Goal: Information Seeking & Learning: Check status

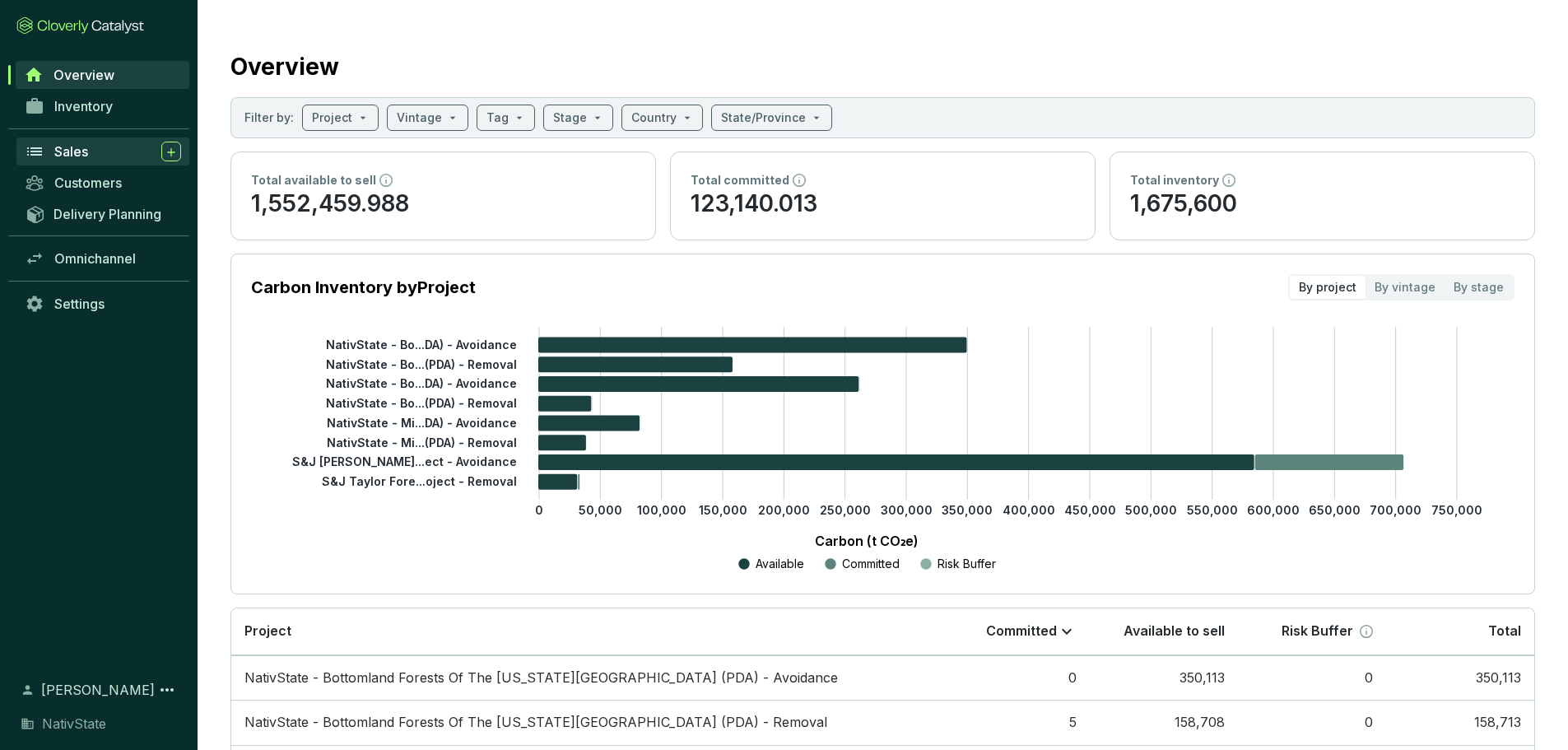
click at [67, 147] on span "Sales" at bounding box center [71, 151] width 34 height 17
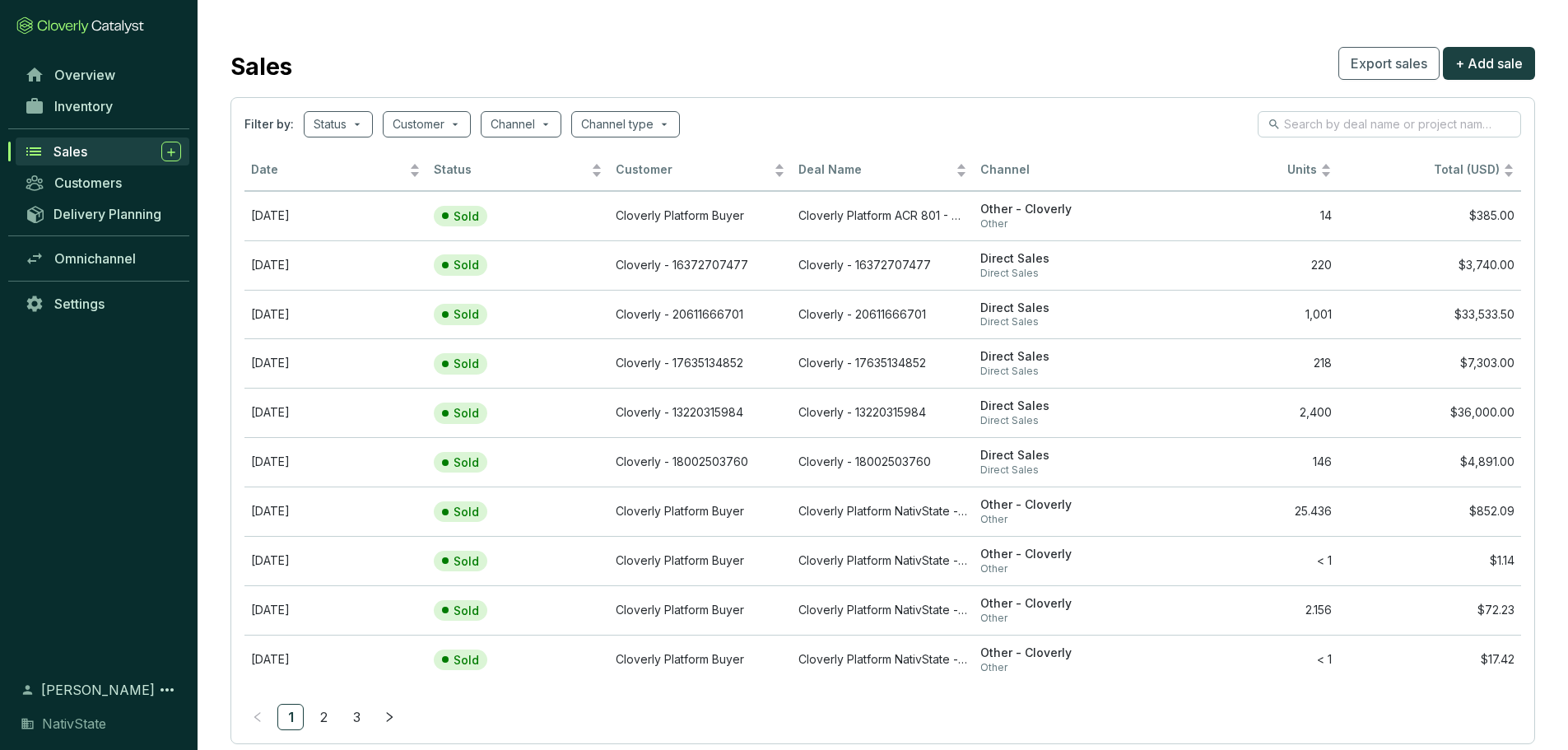
click at [68, 413] on div "Overview Inventory Sales Customers Delivery Planning Omnichannel Settings" at bounding box center [98, 360] width 198 height 600
click at [660, 213] on td "Cloverly Platform Buyer" at bounding box center [701, 216] width 183 height 50
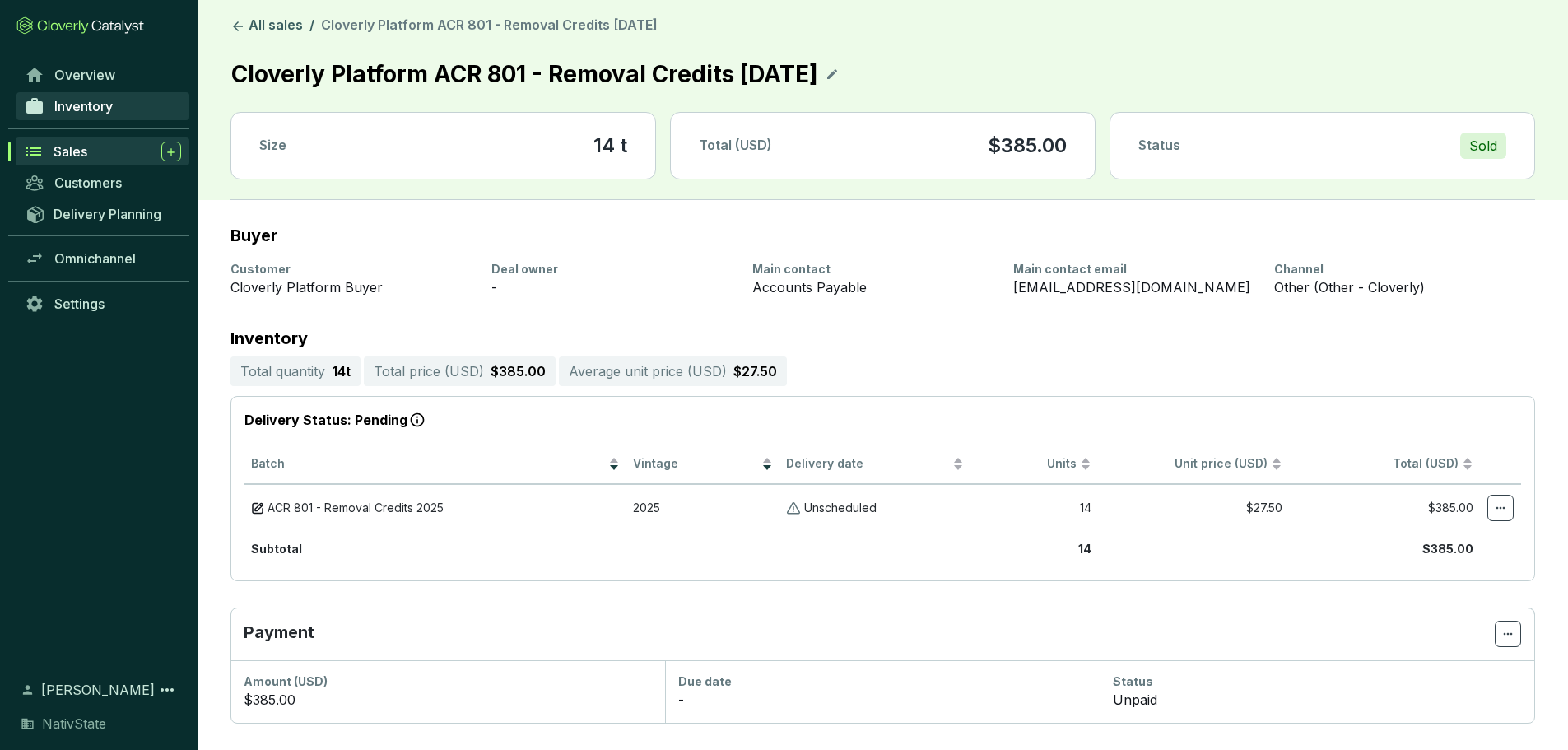
click at [56, 107] on span "Inventory" at bounding box center [83, 106] width 59 height 17
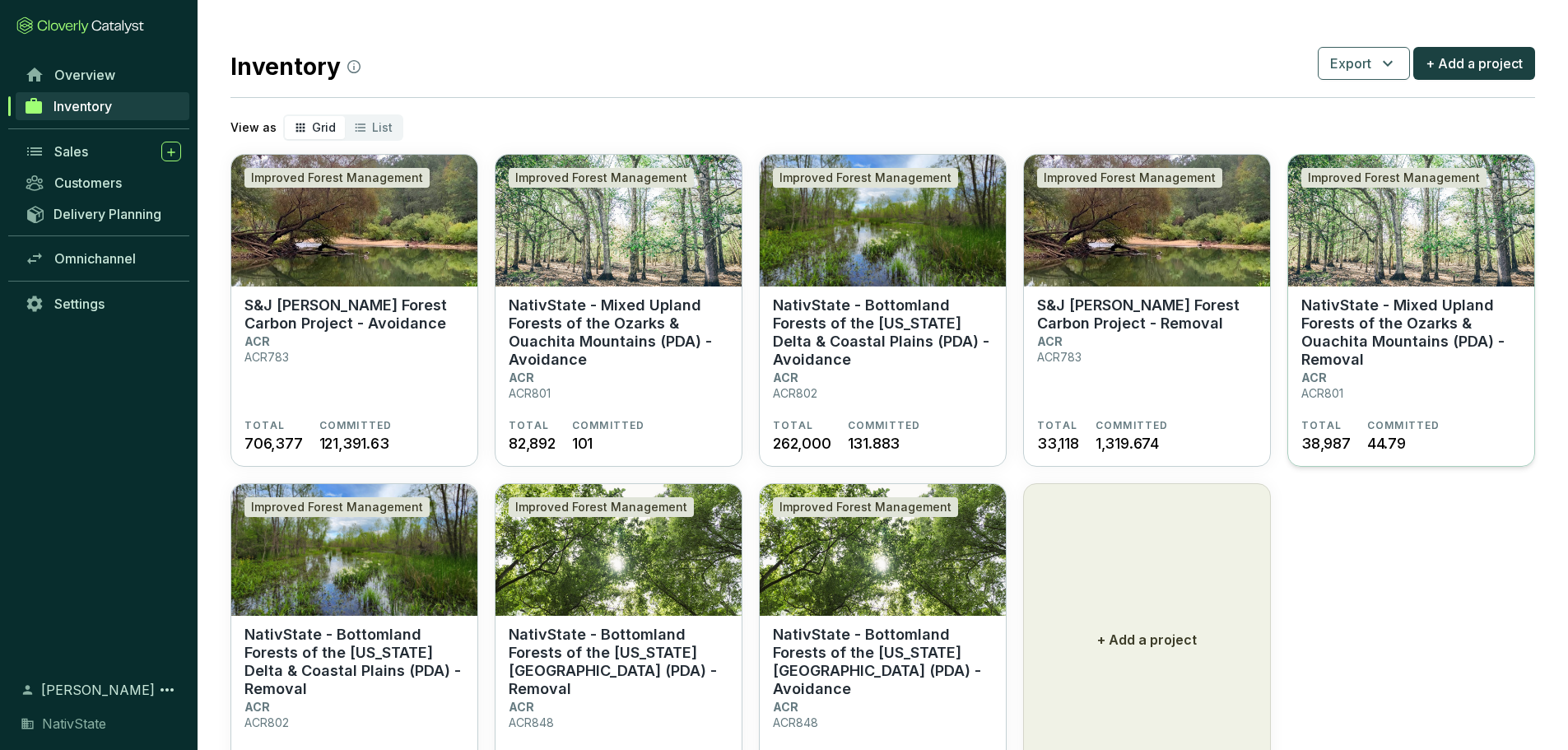
click at [1367, 355] on p "NativState - Mixed Upland Forests of the Ozarks & Ouachita Mountains (PDA) - Re…" at bounding box center [1411, 332] width 219 height 73
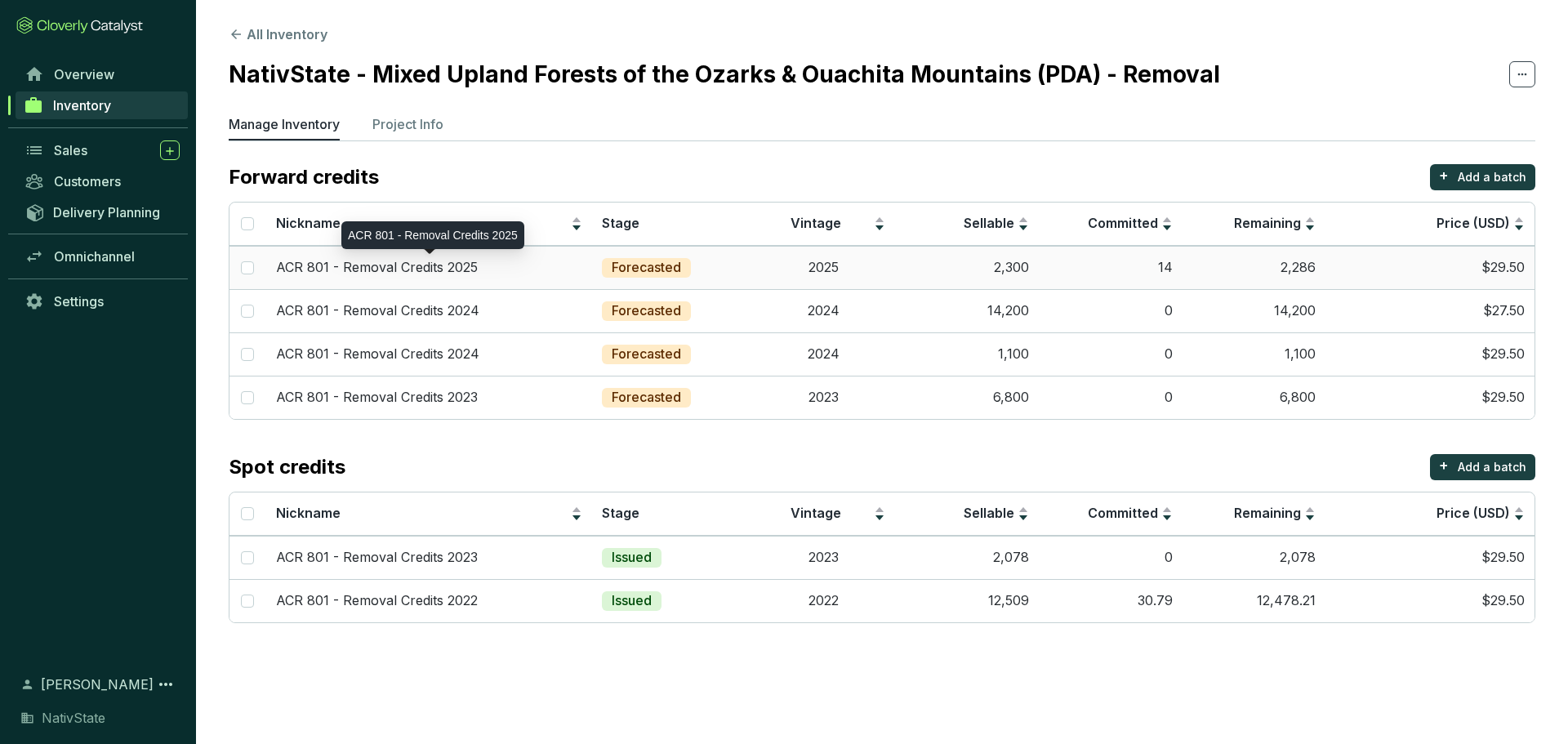
click at [484, 265] on div "ACR 801 - Removal Credits 2025" at bounding box center [429, 268] width 307 height 18
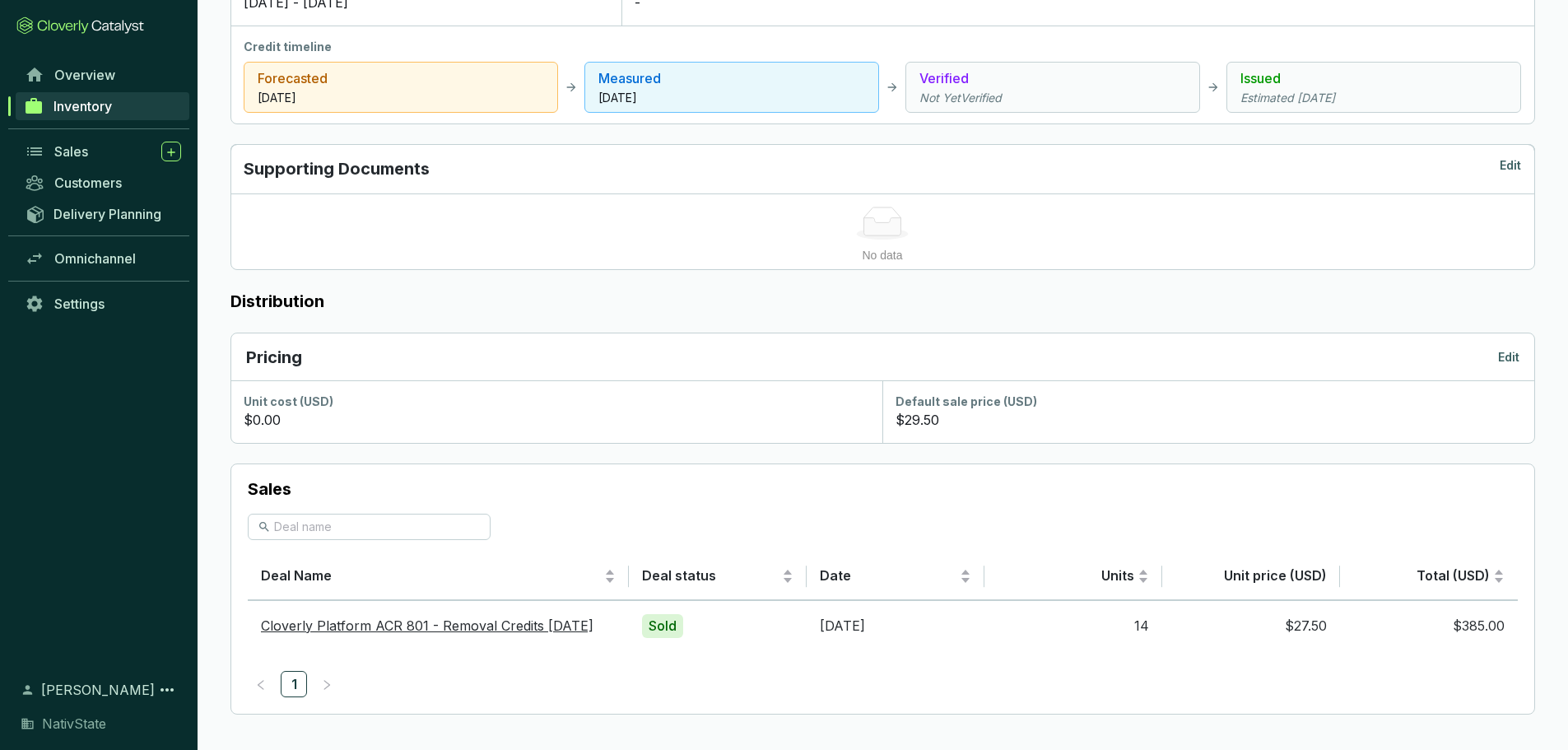
scroll to position [686, 0]
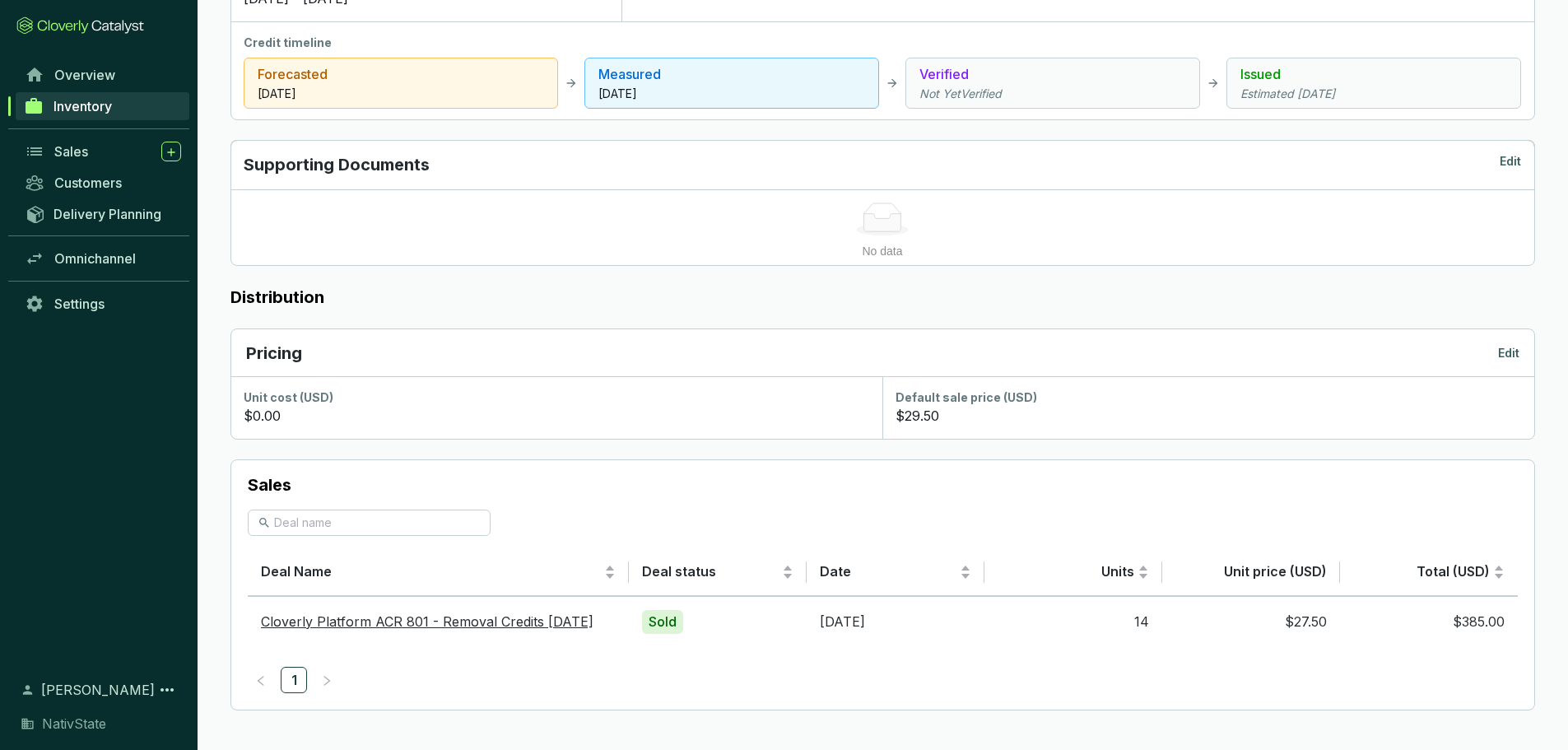
click at [580, 496] on p "Sales" at bounding box center [883, 485] width 1270 height 23
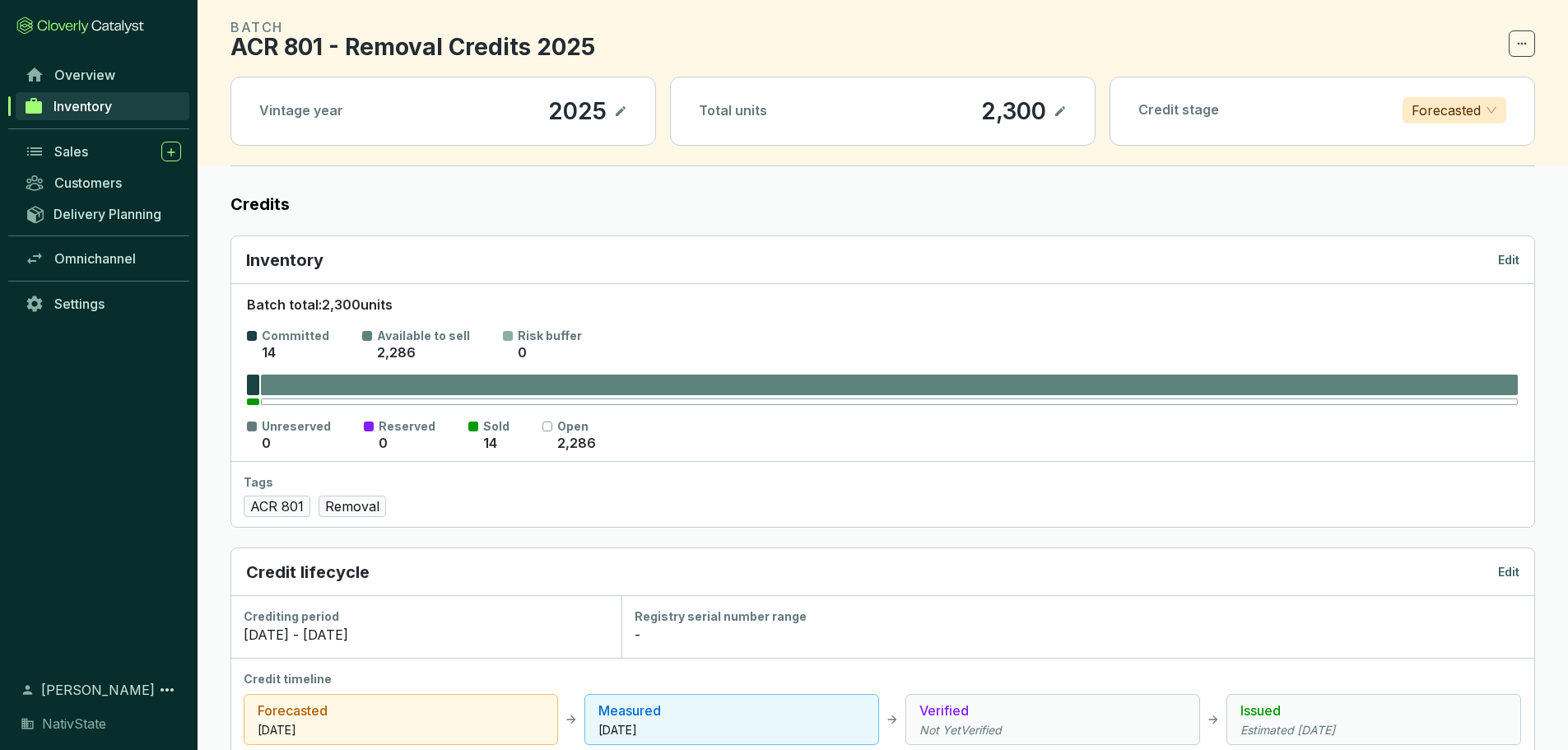
scroll to position [0, 0]
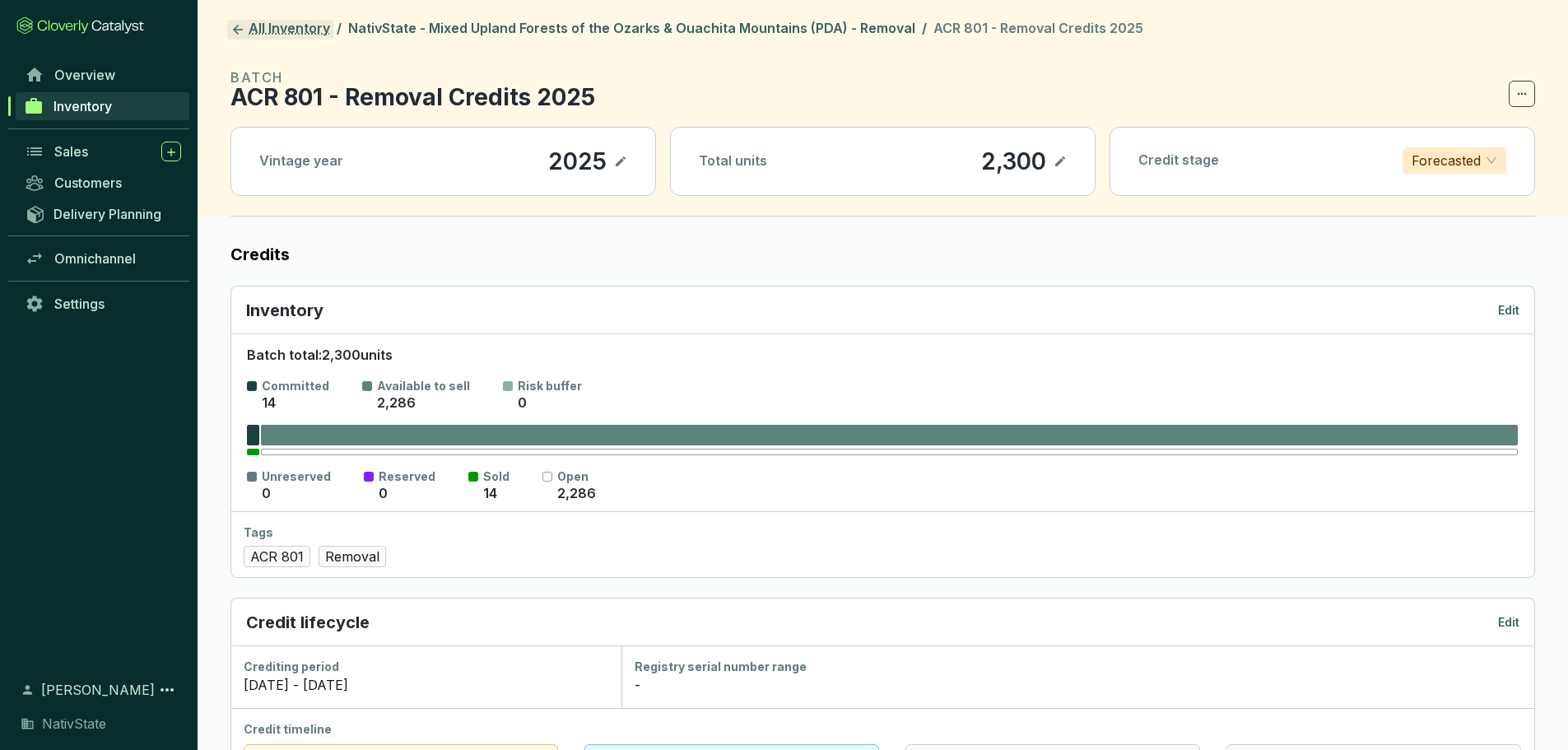
click at [281, 27] on link "All Inventory" at bounding box center [280, 30] width 106 height 20
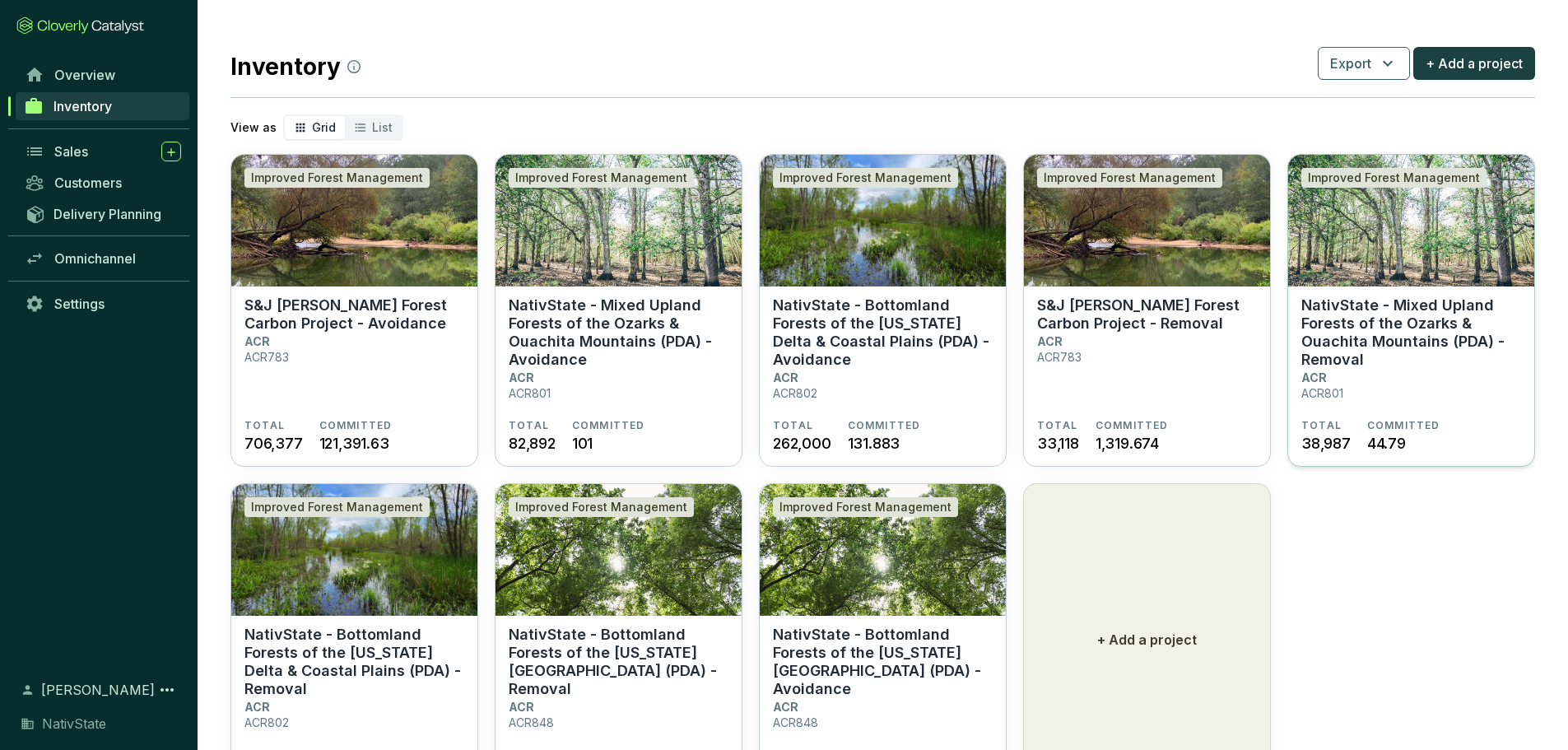
click at [1352, 330] on p "NativState - Mixed Upland Forests of the Ozarks & Ouachita Mountains (PDA) - Re…" at bounding box center [1411, 332] width 219 height 73
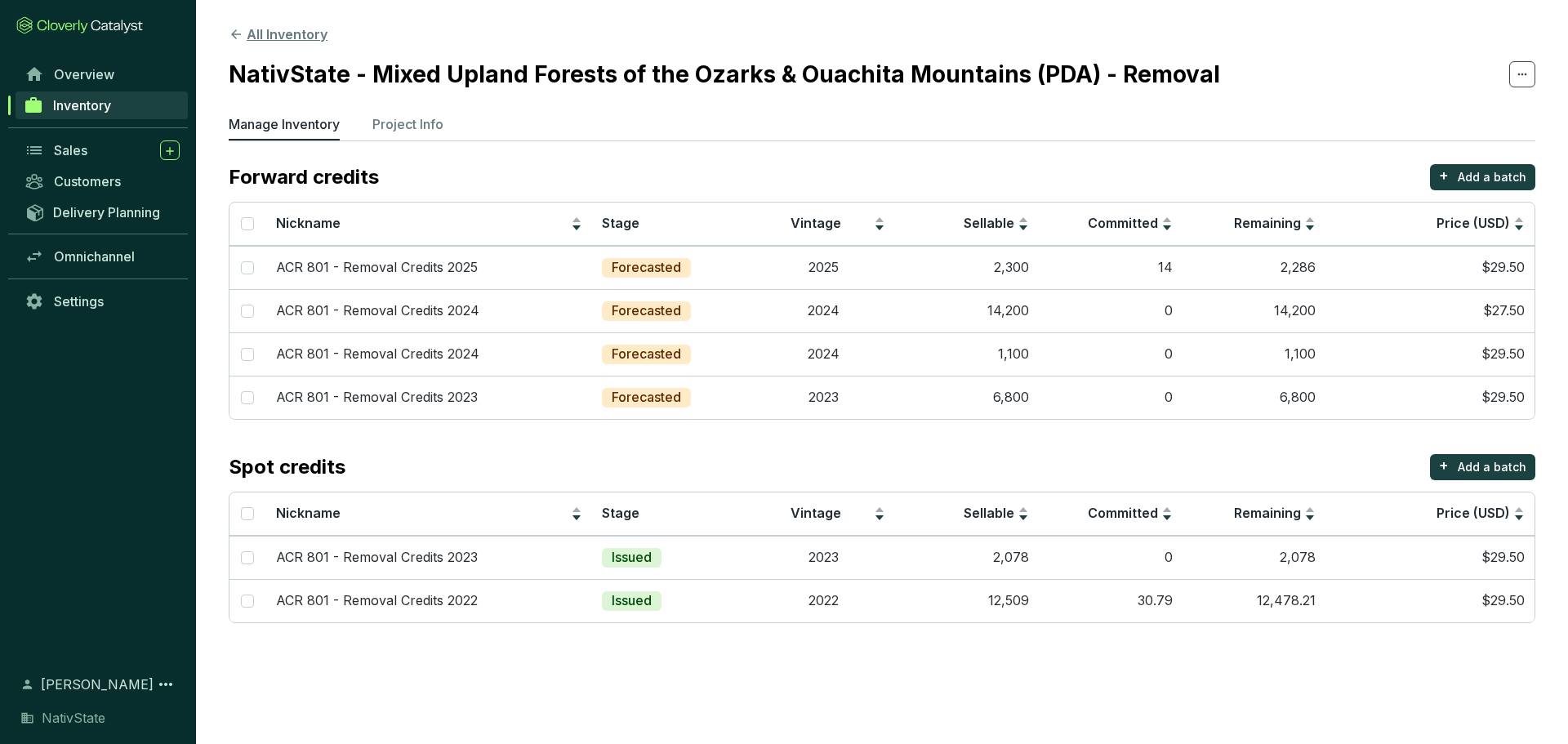
click at [298, 32] on button "All Inventory" at bounding box center [278, 34] width 98 height 20
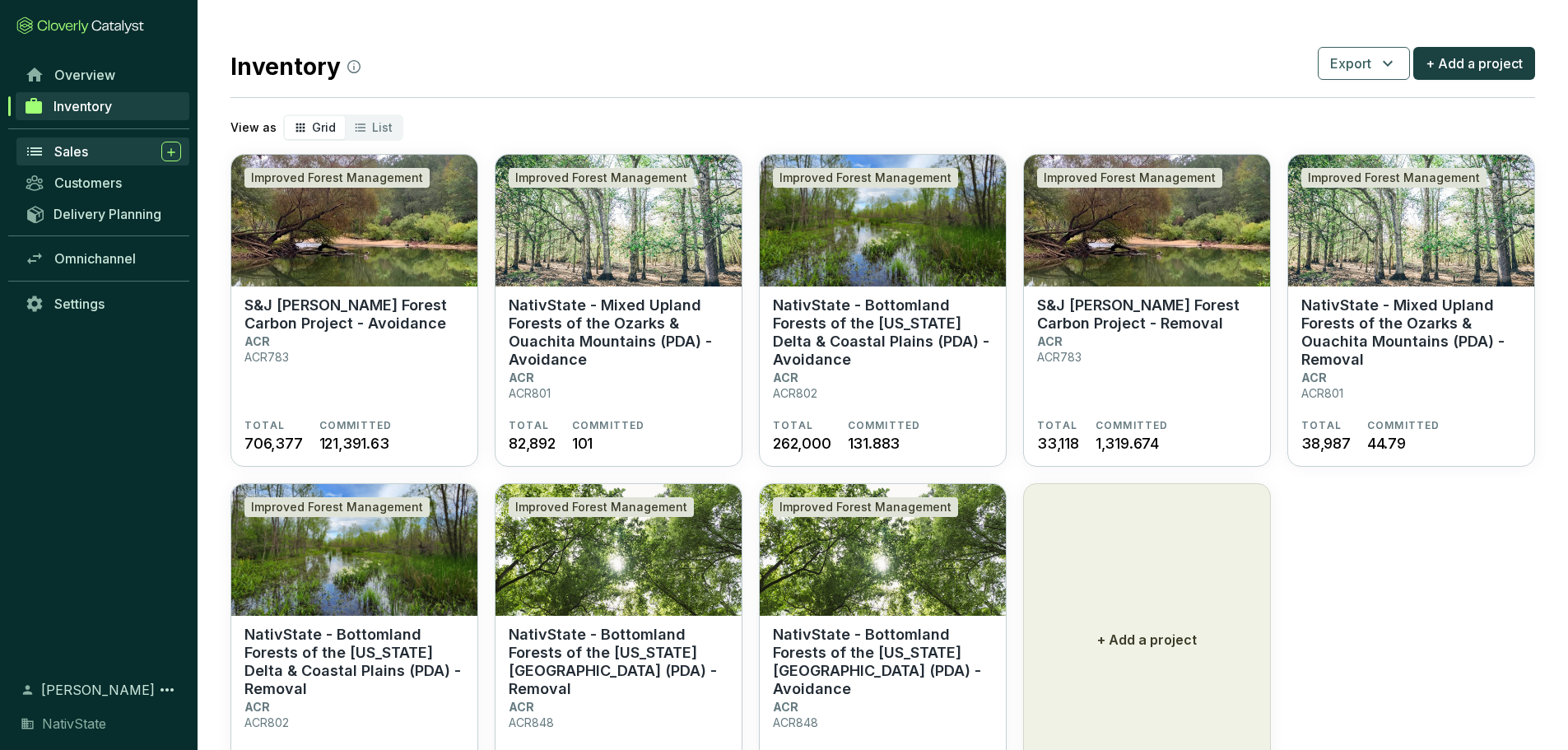
click at [84, 153] on span "Sales" at bounding box center [71, 151] width 34 height 17
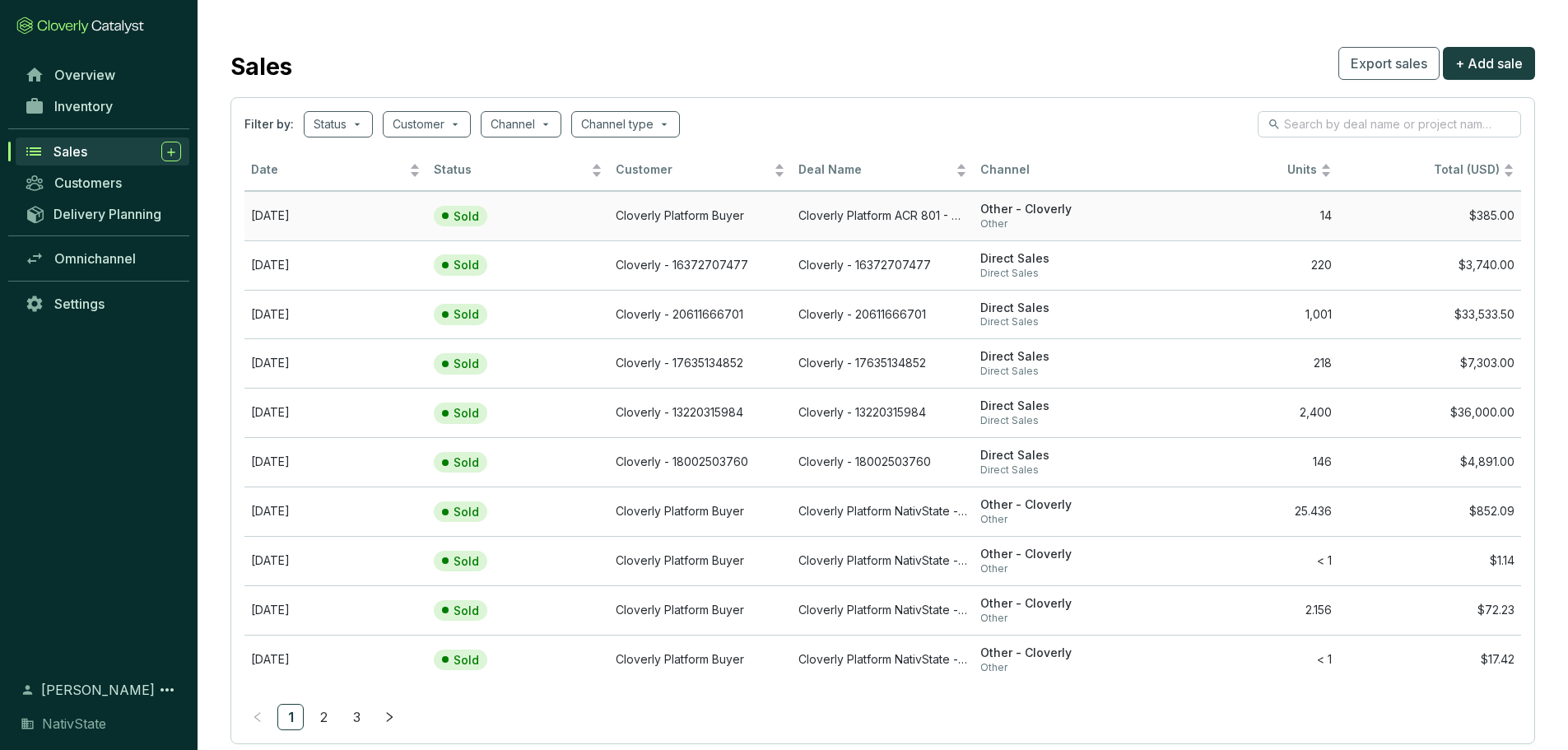
click at [272, 213] on td "[DATE]" at bounding box center [336, 216] width 183 height 50
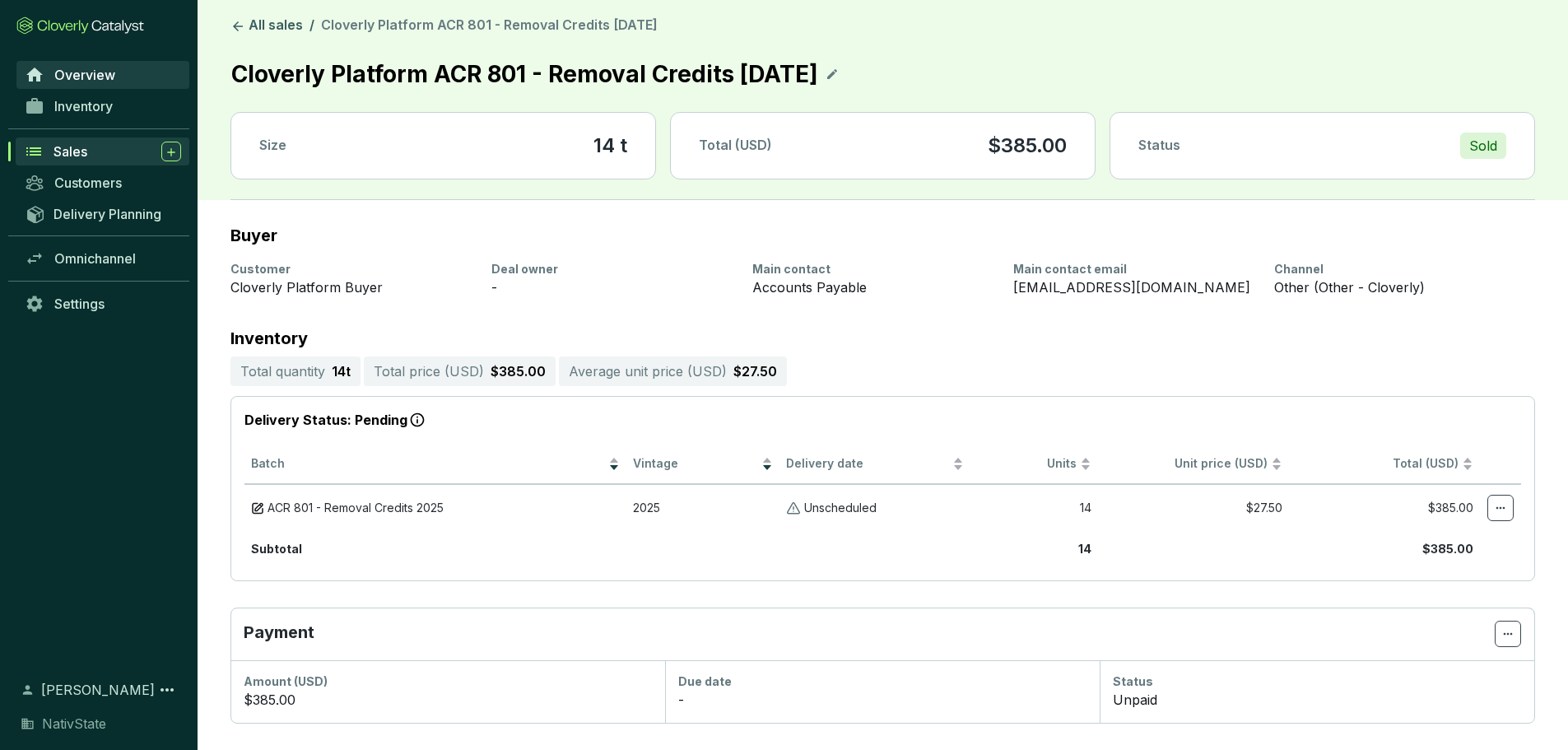
click at [60, 75] on span "Overview" at bounding box center [84, 75] width 61 height 17
